Goal: Information Seeking & Learning: Understand process/instructions

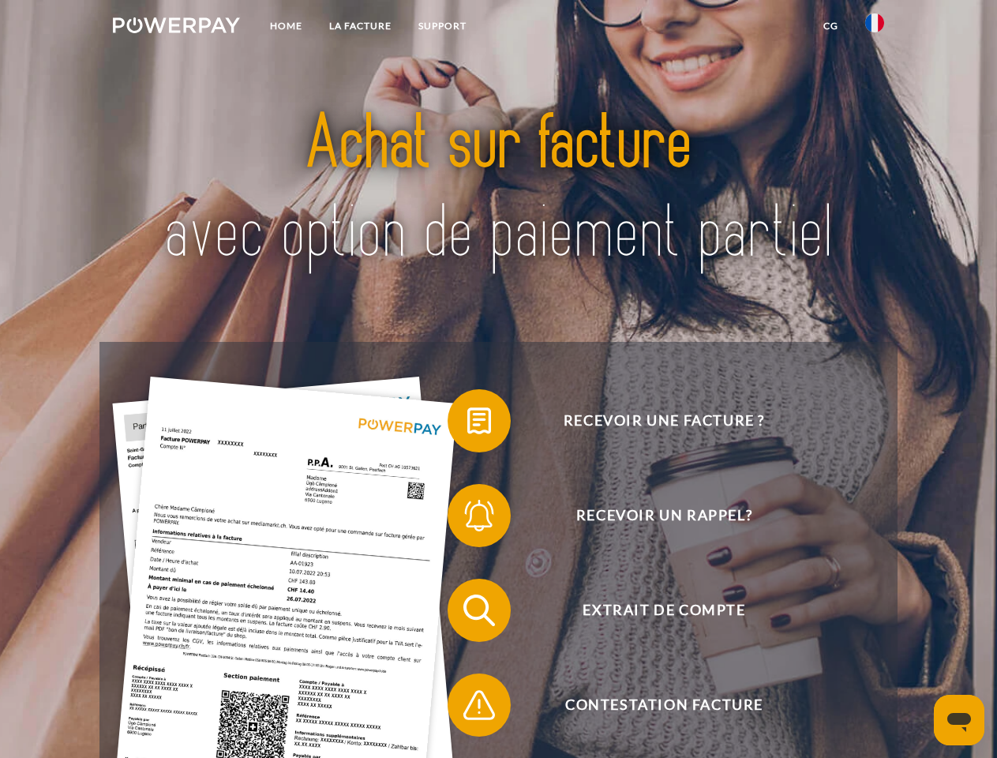
click at [176, 28] on img at bounding box center [176, 25] width 127 height 16
click at [875, 28] on img at bounding box center [874, 22] width 19 height 19
click at [831, 26] on link "CG" at bounding box center [831, 26] width 42 height 28
click at [467, 424] on span at bounding box center [455, 420] width 79 height 79
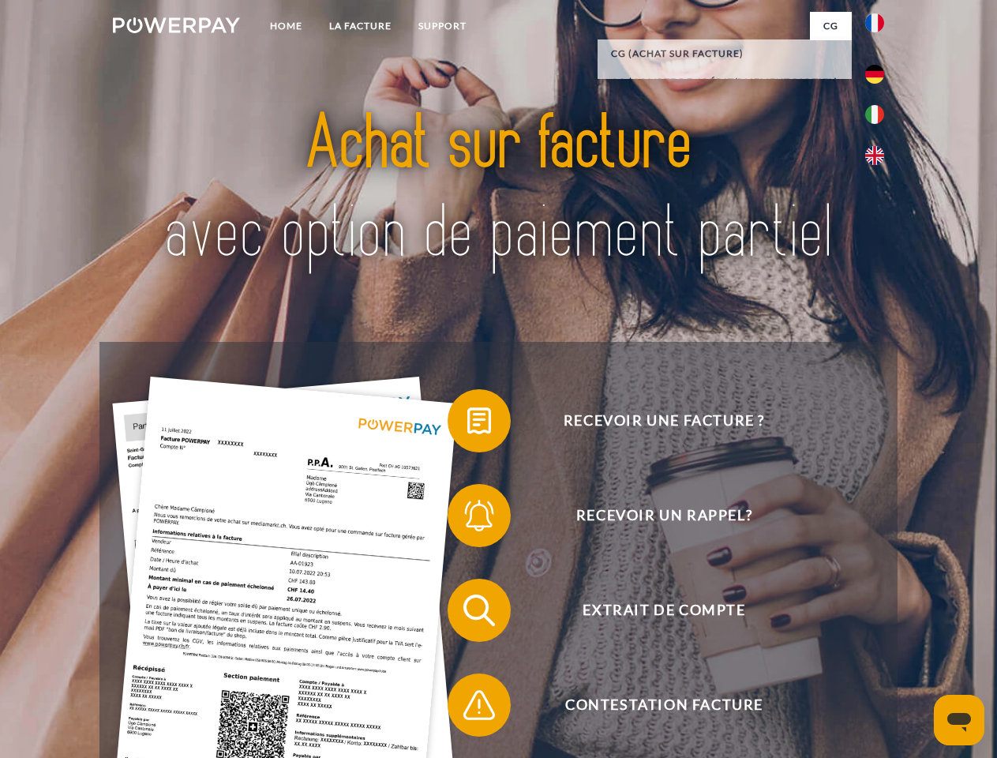
click at [467, 519] on span at bounding box center [455, 515] width 79 height 79
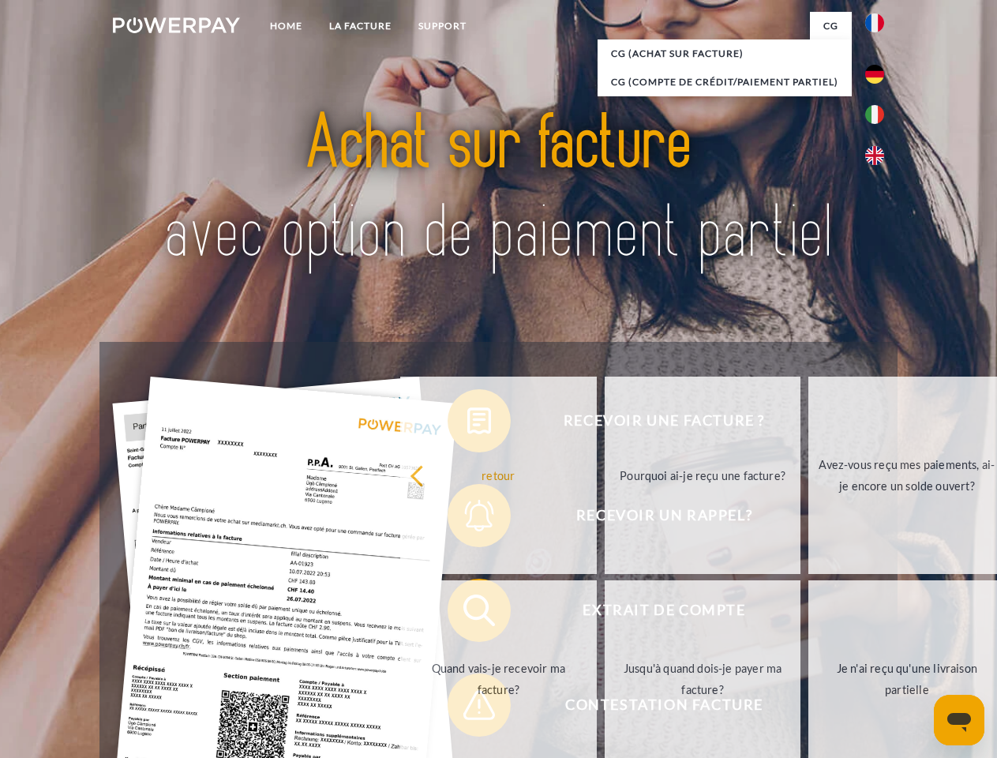
click at [605, 614] on link "Jusqu'à quand dois-je payer ma facture?" at bounding box center [703, 678] width 197 height 197
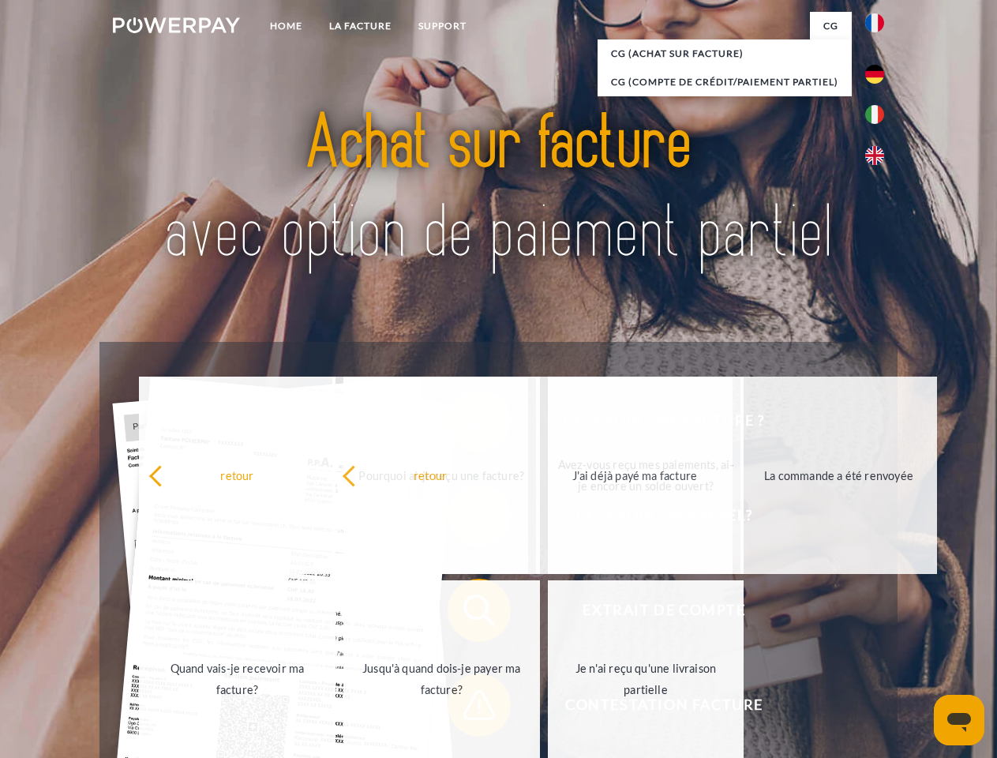
click at [467, 708] on span at bounding box center [455, 705] width 79 height 79
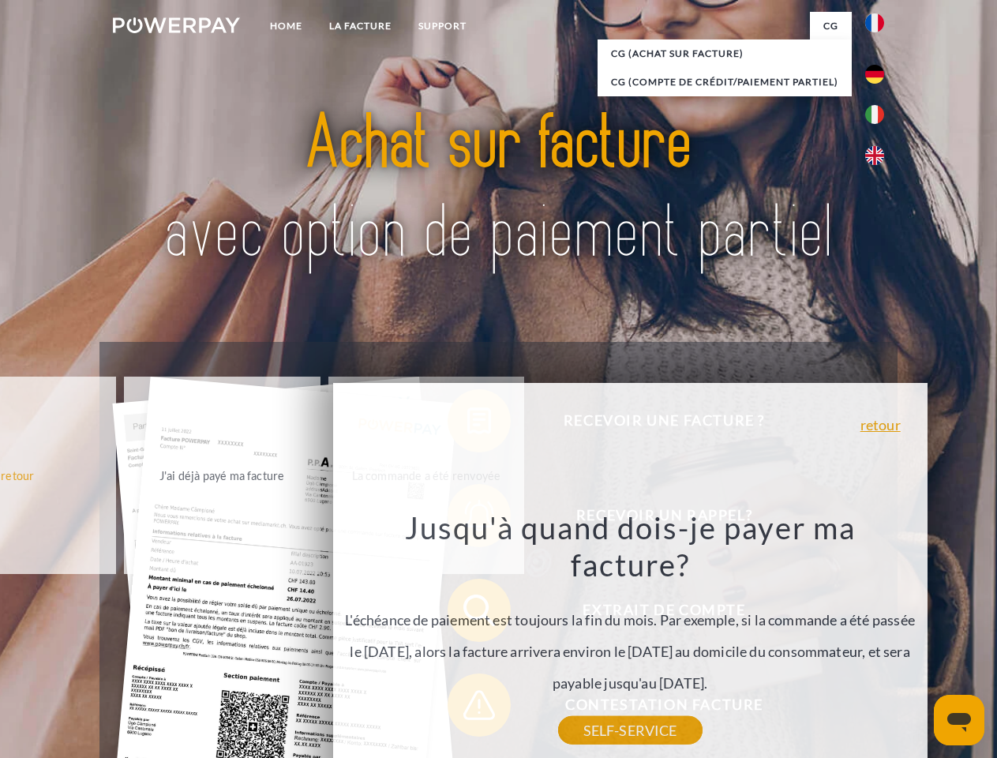
click at [959, 720] on icon "Ouvrir la fenêtre de messagerie" at bounding box center [960, 722] width 24 height 19
